Goal: Find specific page/section: Locate a particular part of the current website

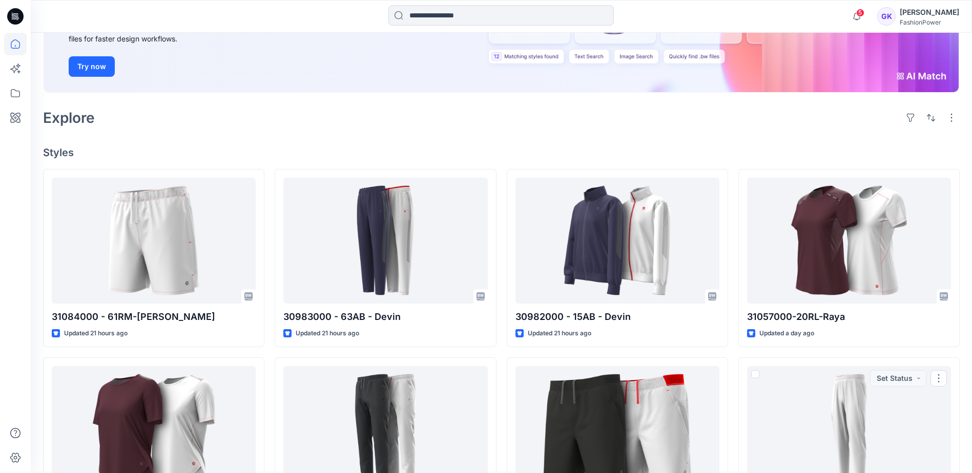
scroll to position [149, 0]
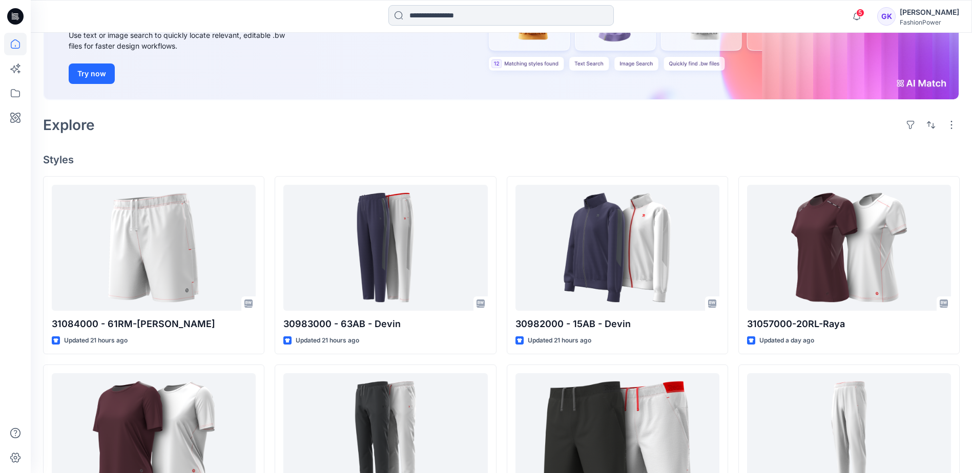
click at [534, 15] on input at bounding box center [500, 15] width 225 height 20
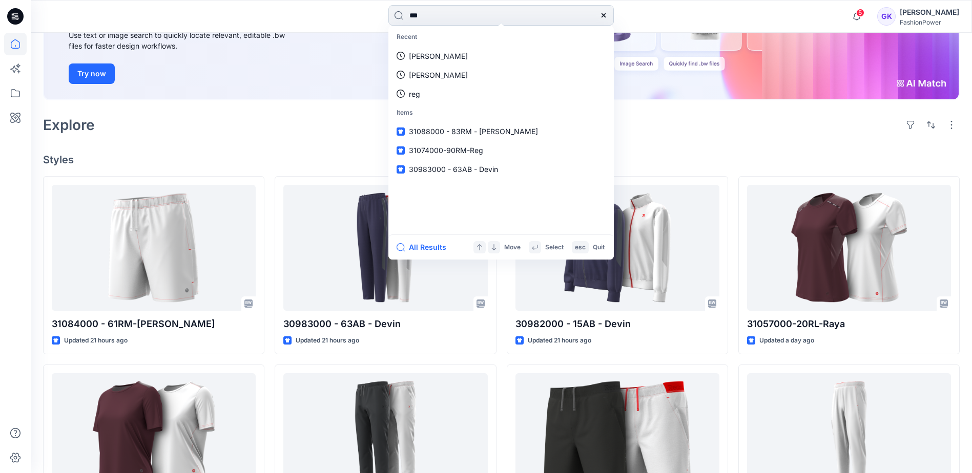
type input "****"
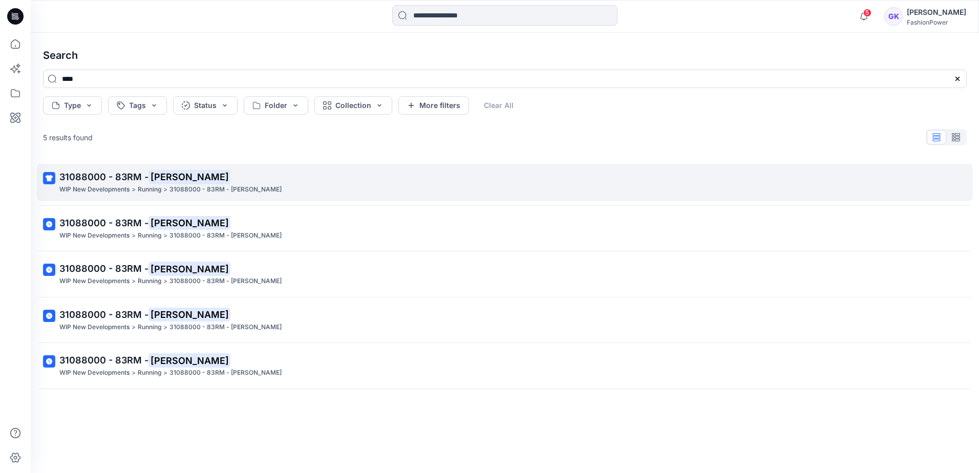
click at [95, 183] on p "31088000 - 83RM - [PERSON_NAME]" at bounding box center [503, 177] width 889 height 14
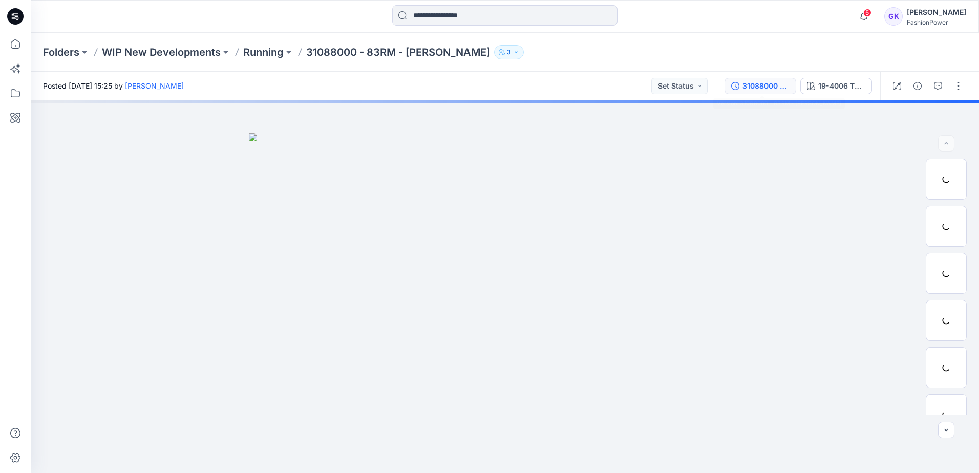
click at [731, 81] on button "31088000 - 83RM - [PERSON_NAME]" at bounding box center [761, 86] width 72 height 16
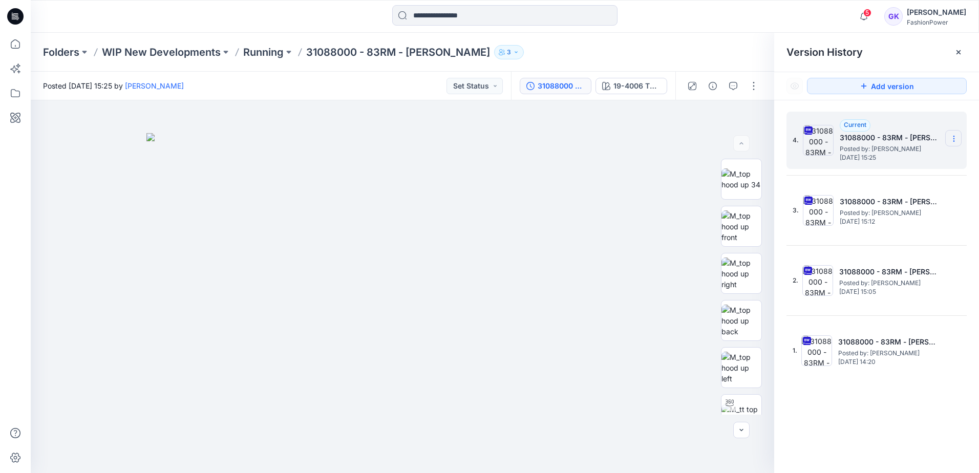
click at [958, 136] on icon at bounding box center [954, 139] width 8 height 8
click at [448, 14] on input at bounding box center [504, 15] width 225 height 20
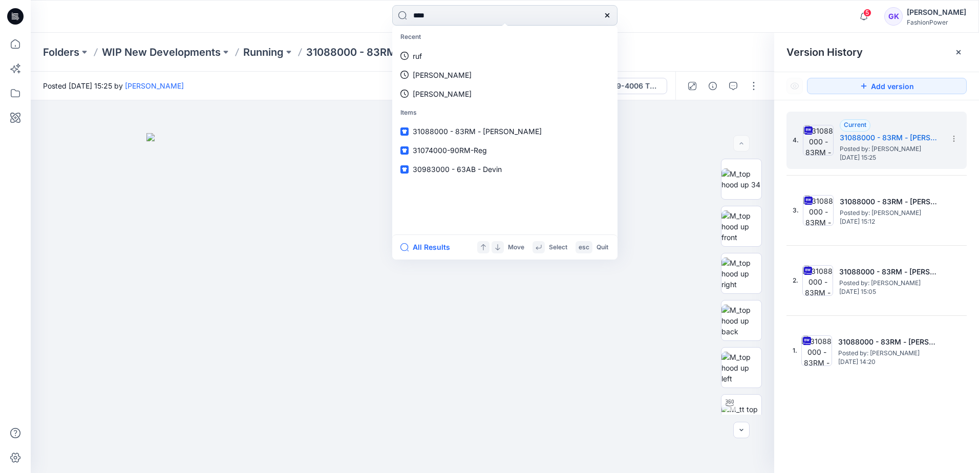
type input "*****"
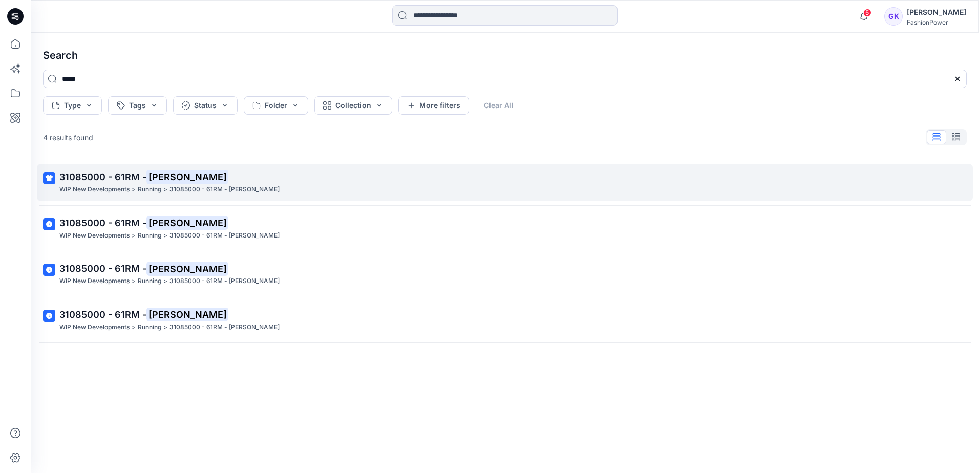
click at [64, 176] on span "31085000 - 61RM -" at bounding box center [102, 177] width 87 height 11
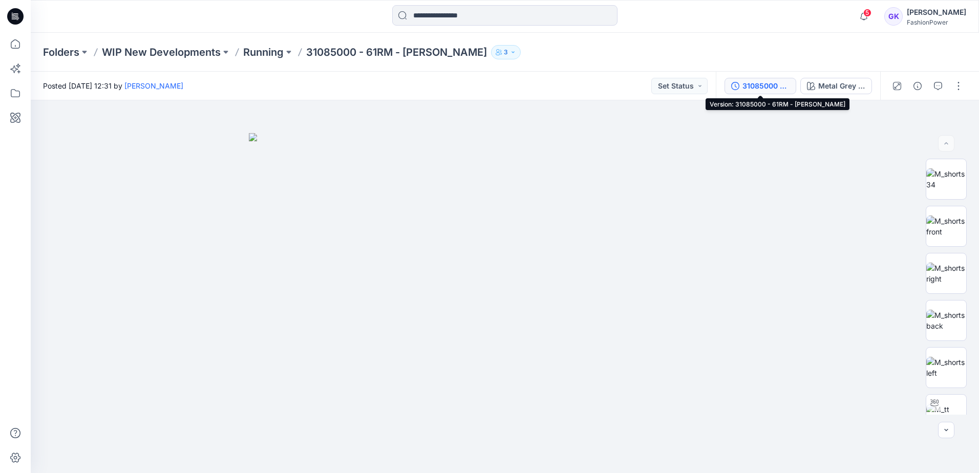
click at [781, 86] on div "31085000 - 61RM - Rufus" at bounding box center [766, 85] width 47 height 11
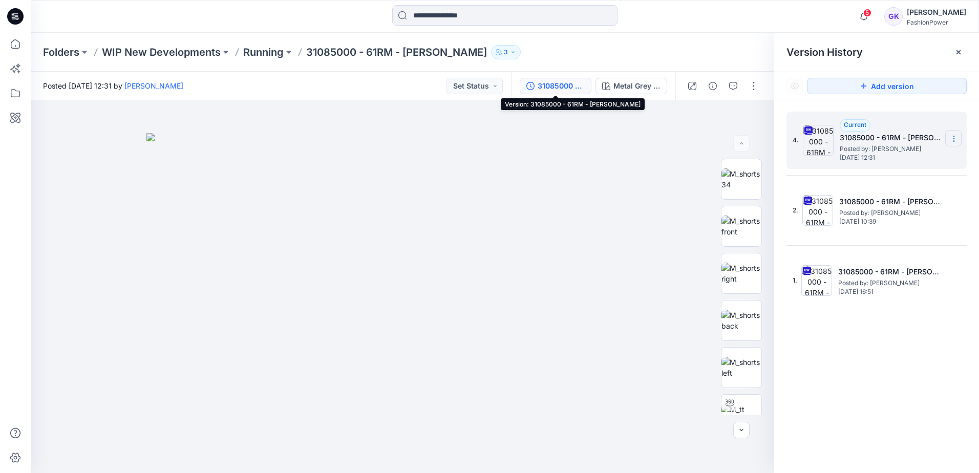
click at [958, 136] on section at bounding box center [954, 138] width 16 height 16
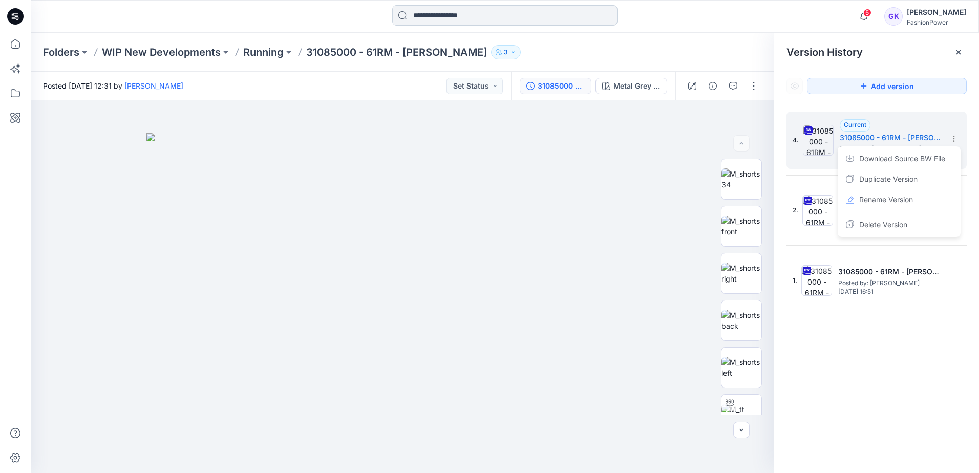
click at [510, 20] on input at bounding box center [504, 15] width 225 height 20
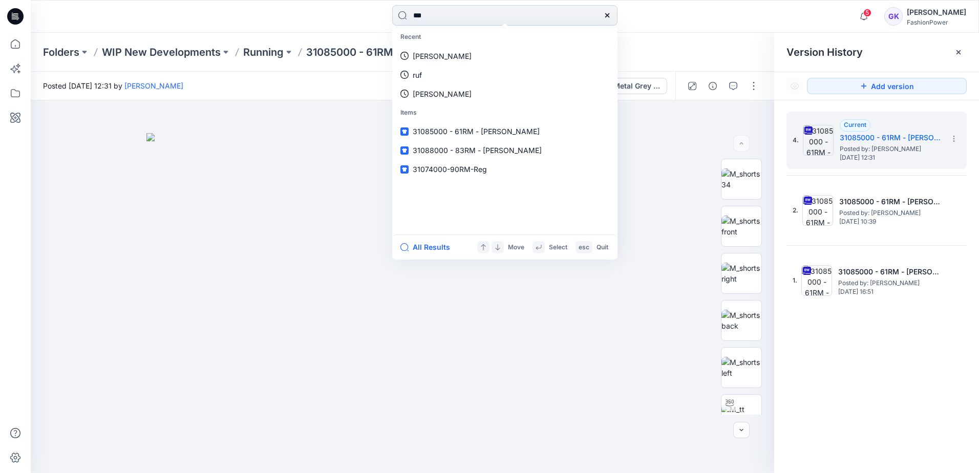
type input "****"
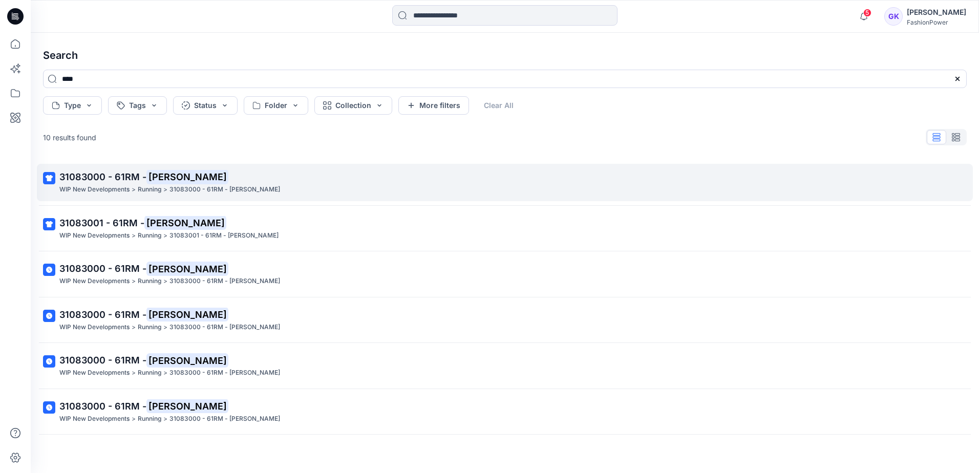
click at [90, 180] on span "31083000 - 61RM -" at bounding box center [102, 177] width 87 height 11
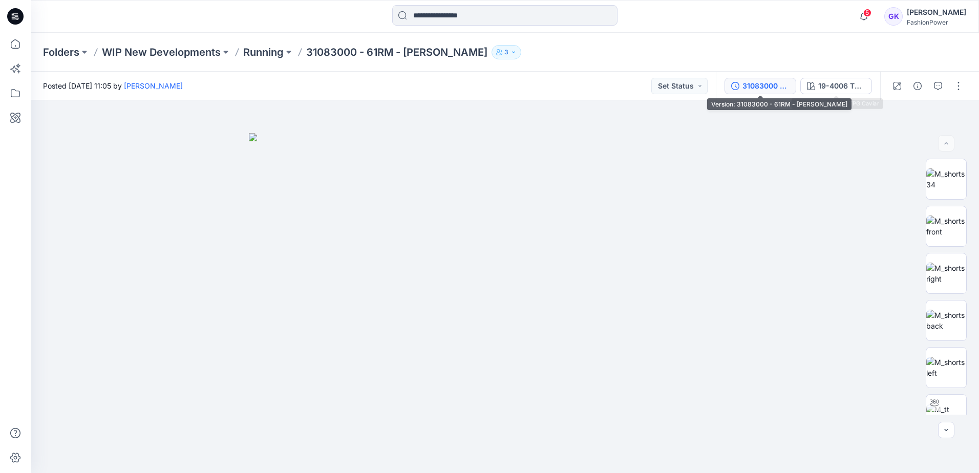
click at [756, 86] on div "31083000 - 61RM - Ross" at bounding box center [766, 85] width 47 height 11
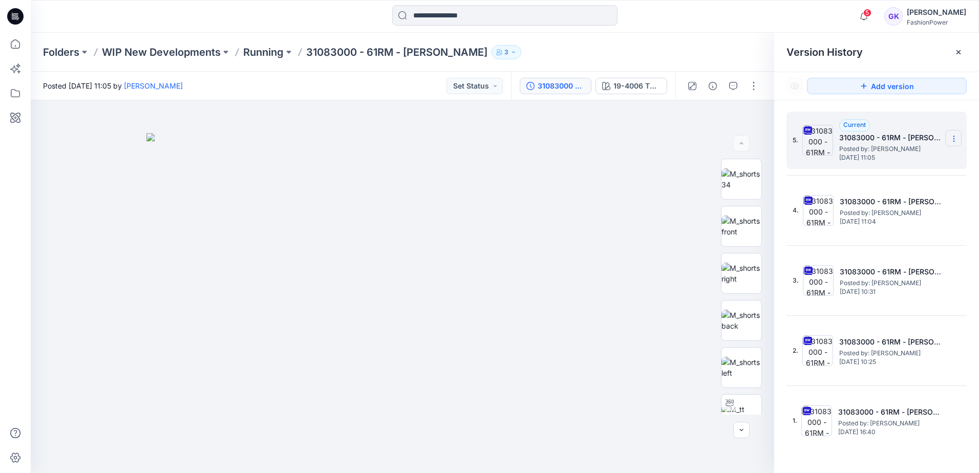
click at [960, 140] on section at bounding box center [954, 138] width 16 height 16
drag, startPoint x: 690, startPoint y: 43, endPoint x: 668, endPoint y: 44, distance: 22.0
click at [690, 43] on div "Folders WIP New Developments Running 31083000 - 61RM - Ross 3" at bounding box center [505, 52] width 949 height 39
click at [251, 50] on p "Running" at bounding box center [263, 52] width 40 height 14
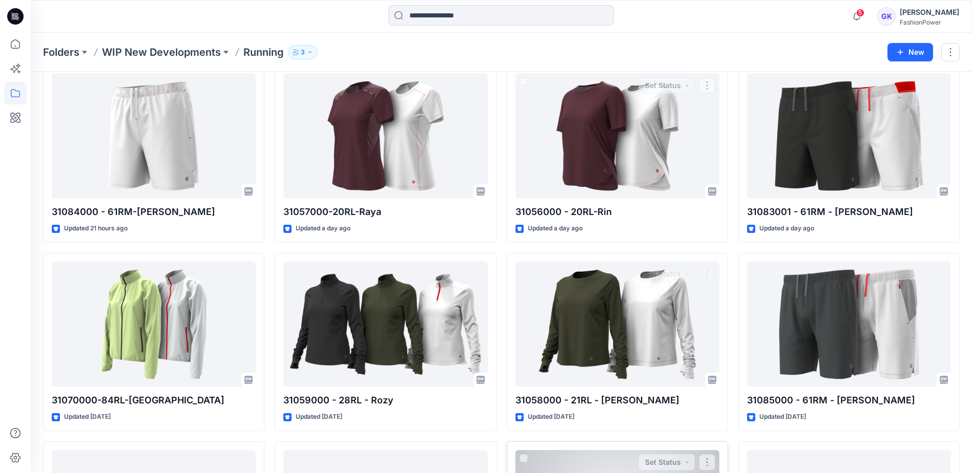
scroll to position [246, 0]
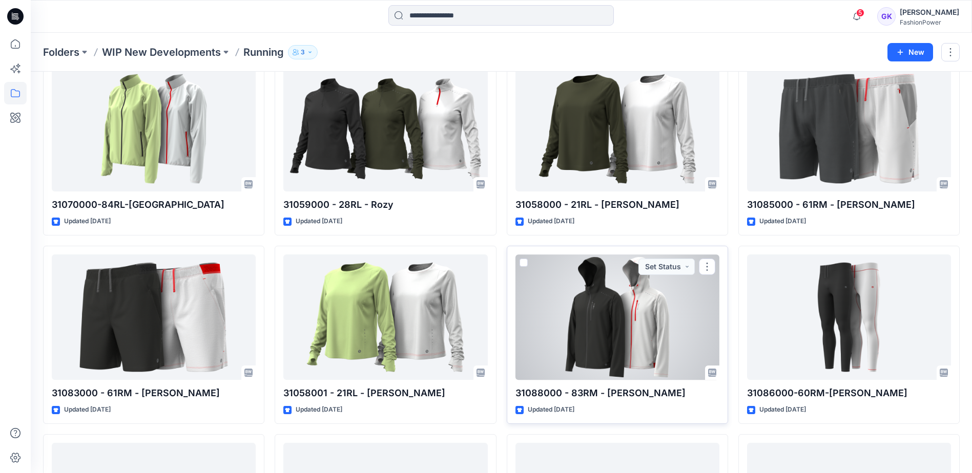
click at [667, 340] on div at bounding box center [617, 317] width 204 height 125
